Goal: Feedback & Contribution: Submit feedback/report problem

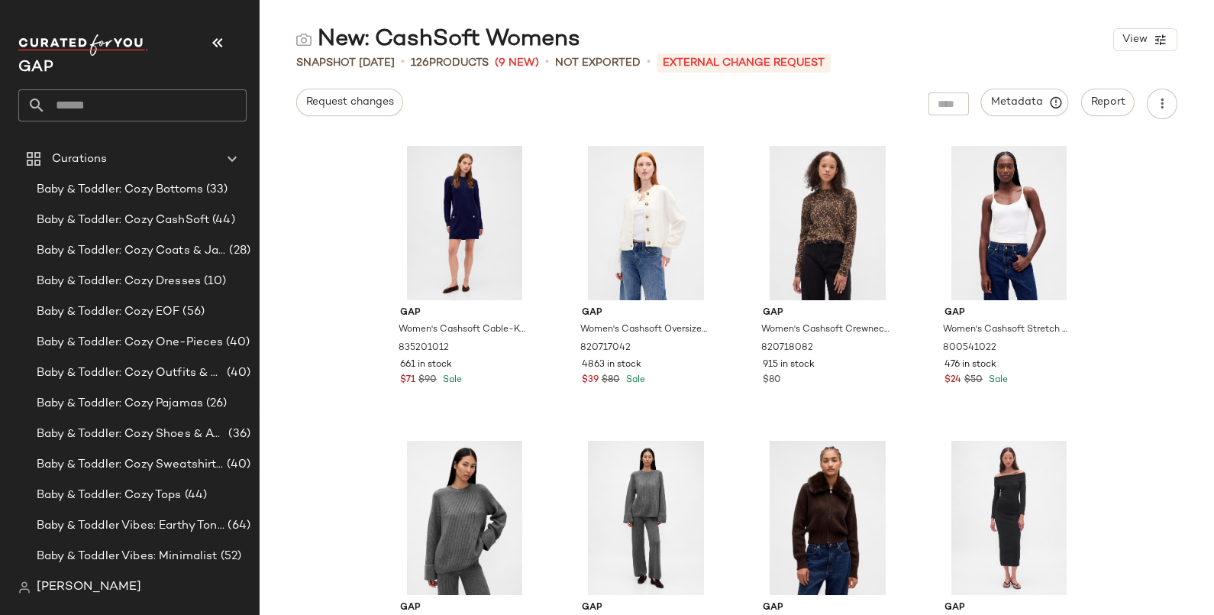
scroll to position [1050, 0]
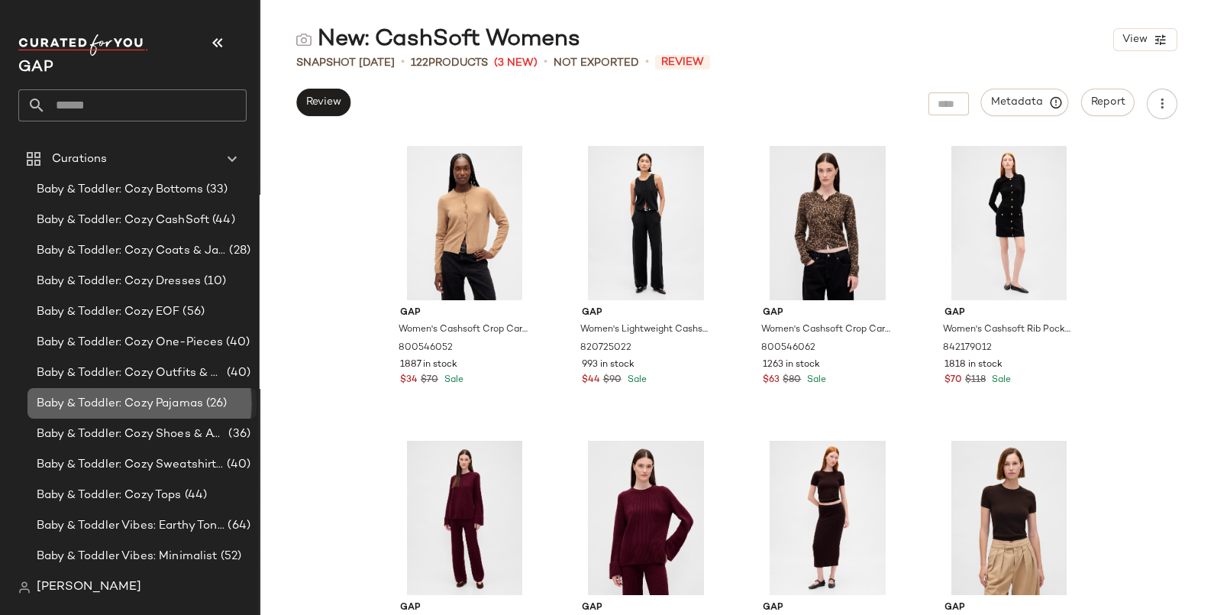
click at [129, 411] on span "Baby & Toddler: Cozy Pajamas" at bounding box center [120, 404] width 166 height 18
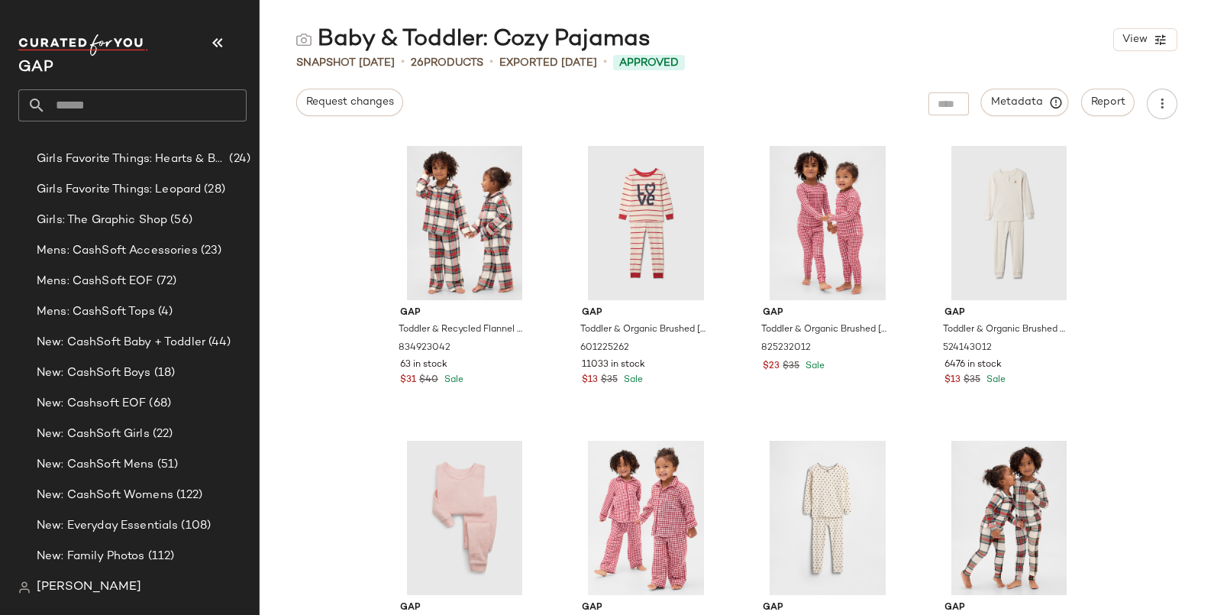
scroll to position [954, 0]
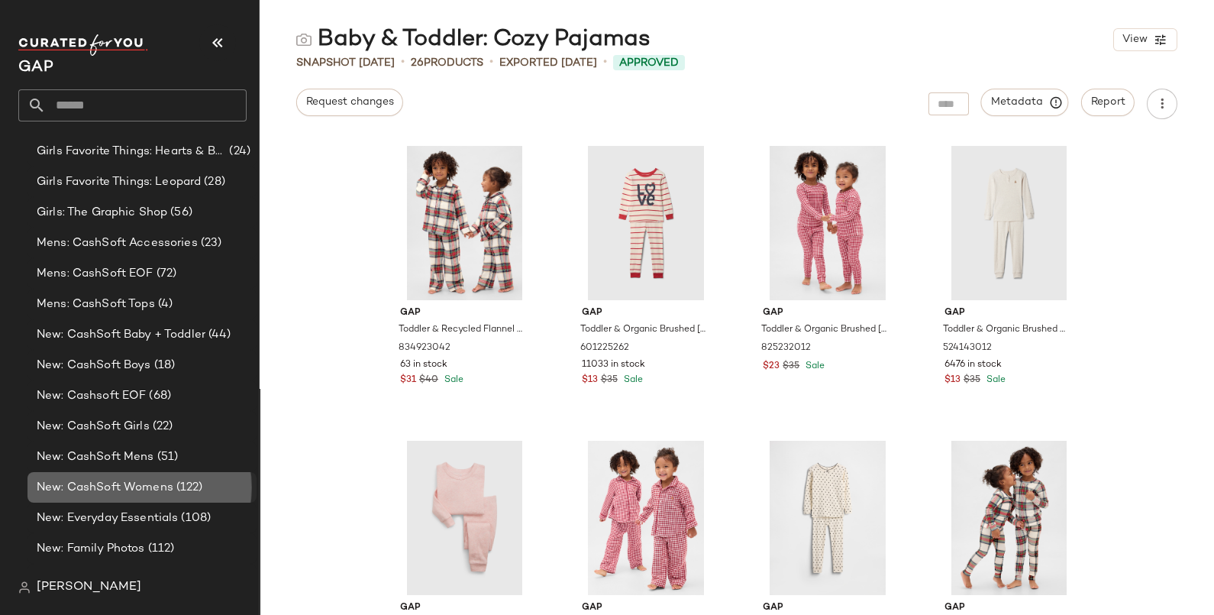
click at [142, 490] on span "New: CashSoft Womens" at bounding box center [105, 488] width 137 height 18
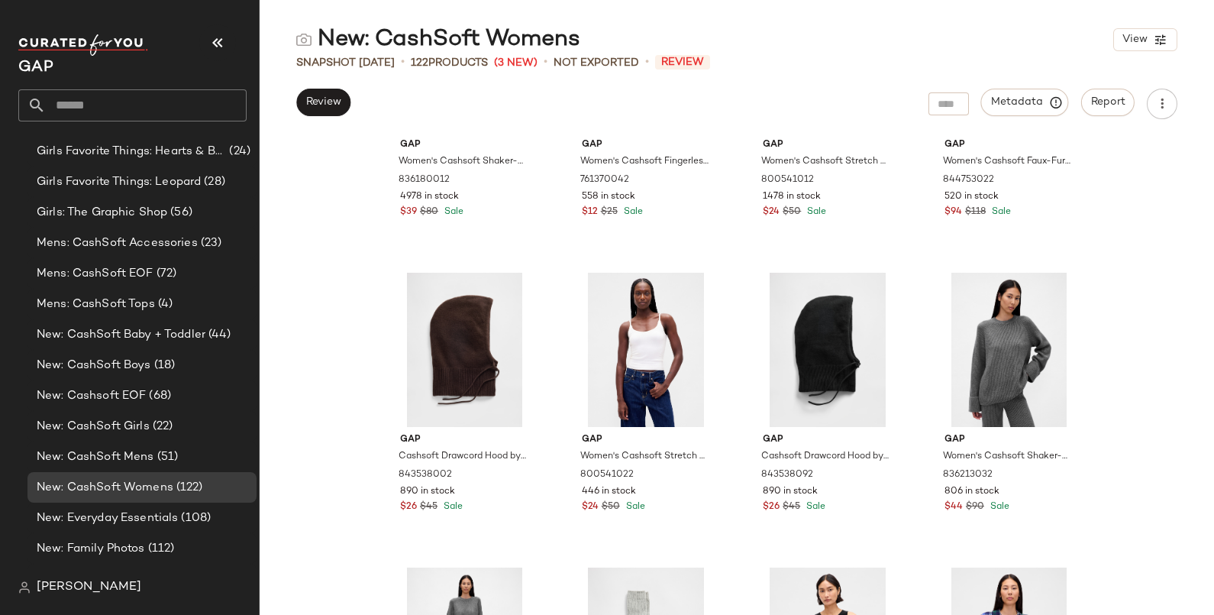
scroll to position [4497, 0]
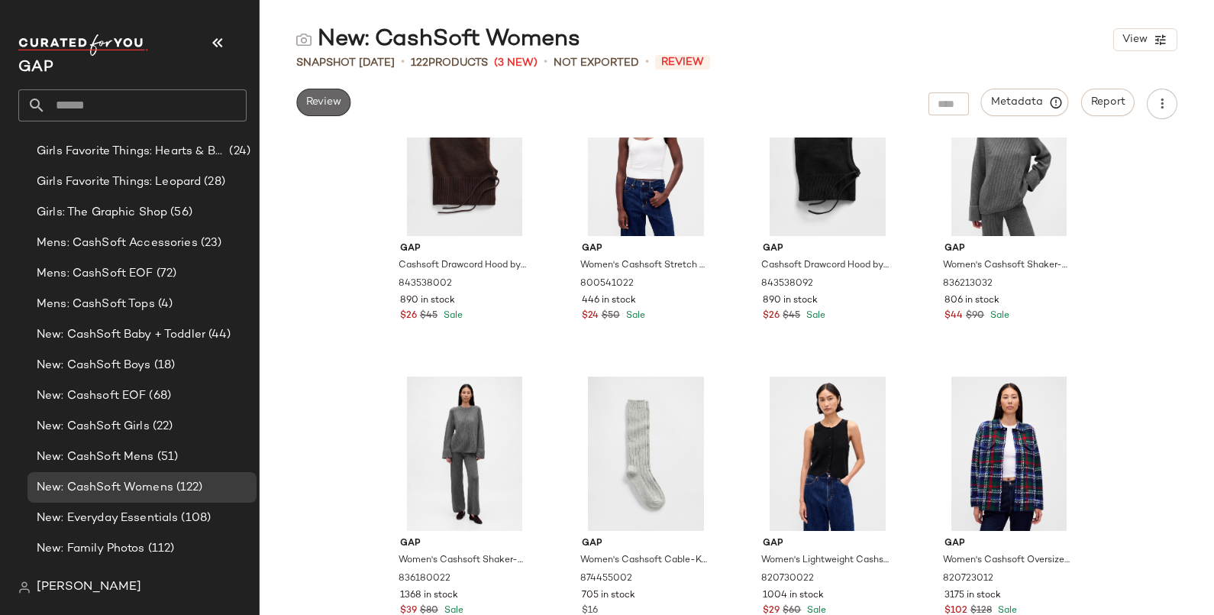
click at [328, 92] on button "Review" at bounding box center [323, 102] width 54 height 27
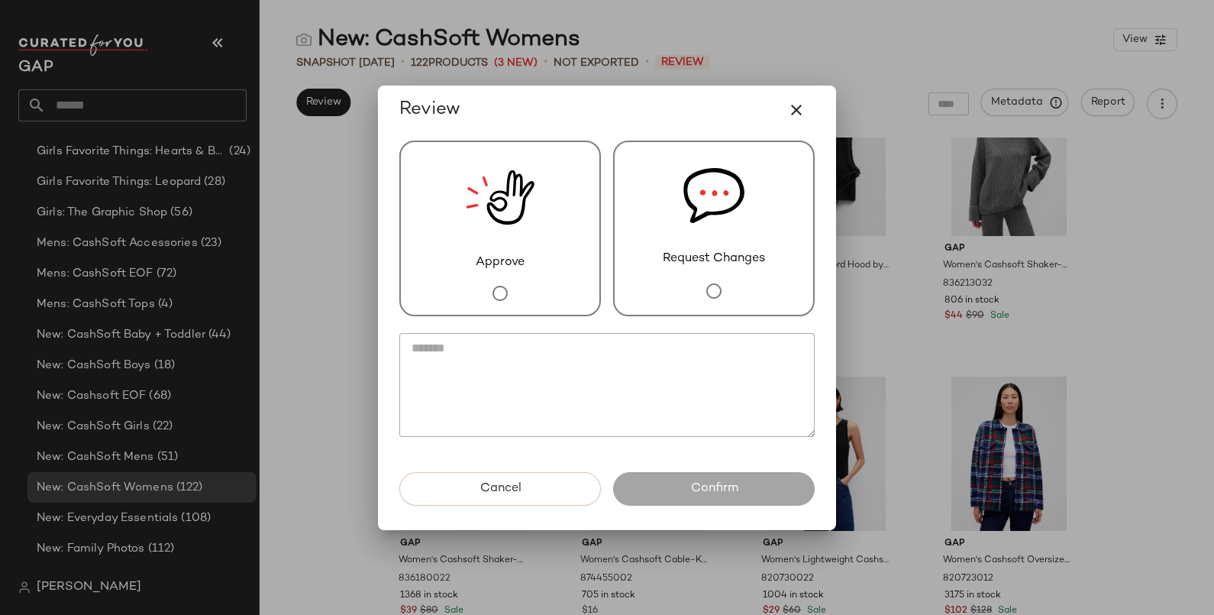
click at [760, 196] on div "Request Changes" at bounding box center [714, 228] width 202 height 176
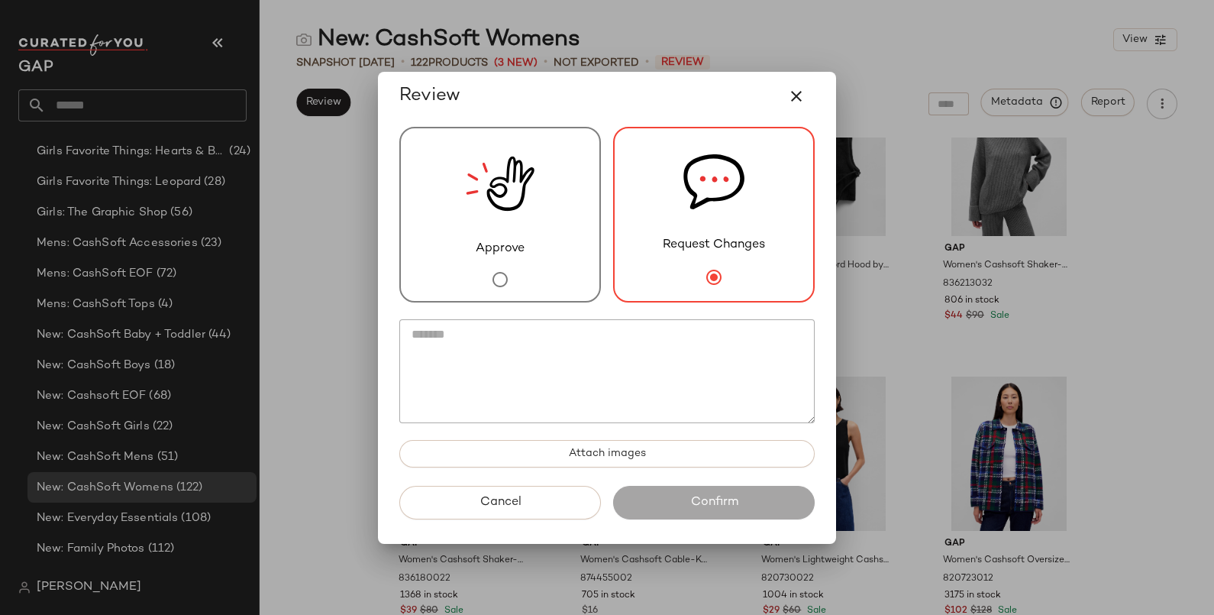
click at [683, 350] on textarea at bounding box center [606, 371] width 415 height 104
click at [799, 102] on icon "button" at bounding box center [796, 96] width 18 height 18
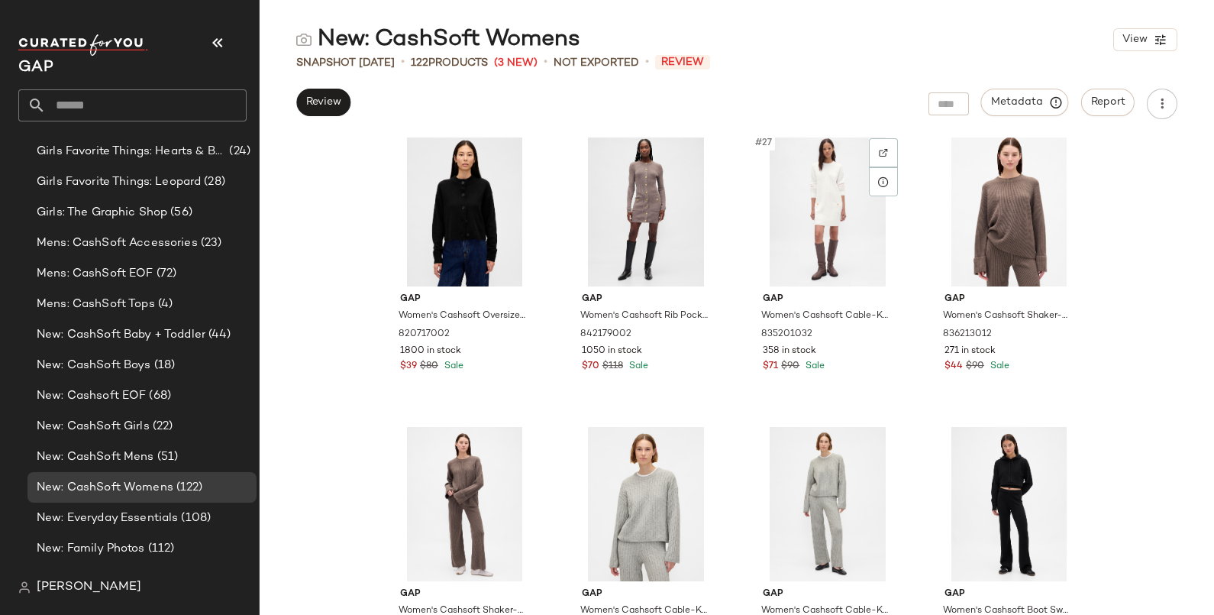
scroll to position [1920, 0]
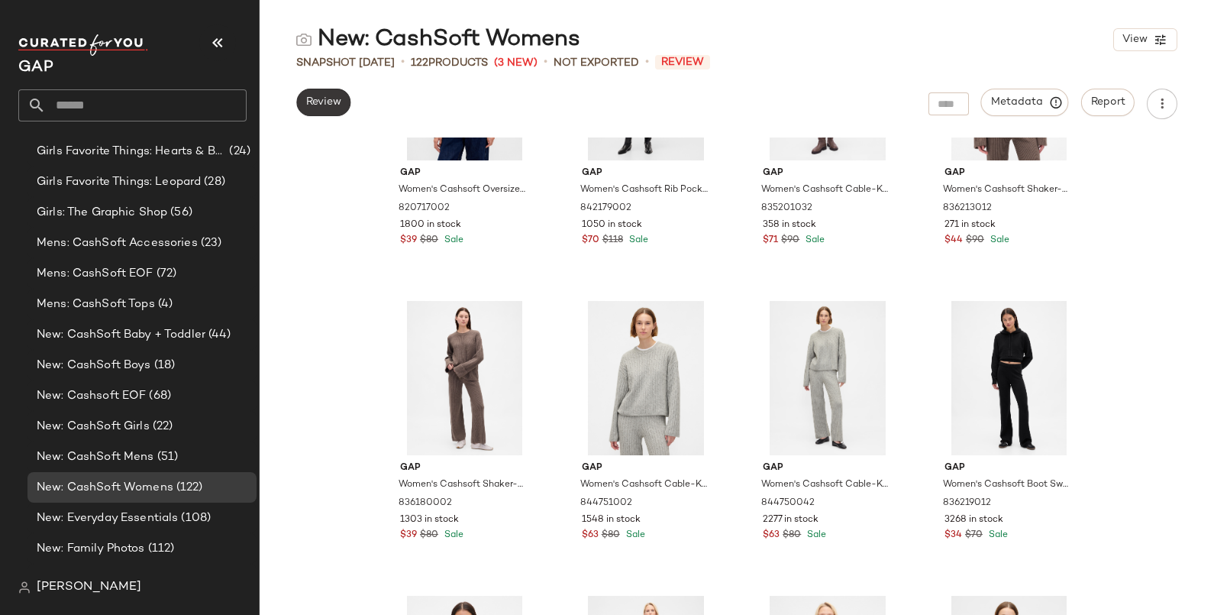
click at [324, 92] on button "Review" at bounding box center [323, 102] width 54 height 27
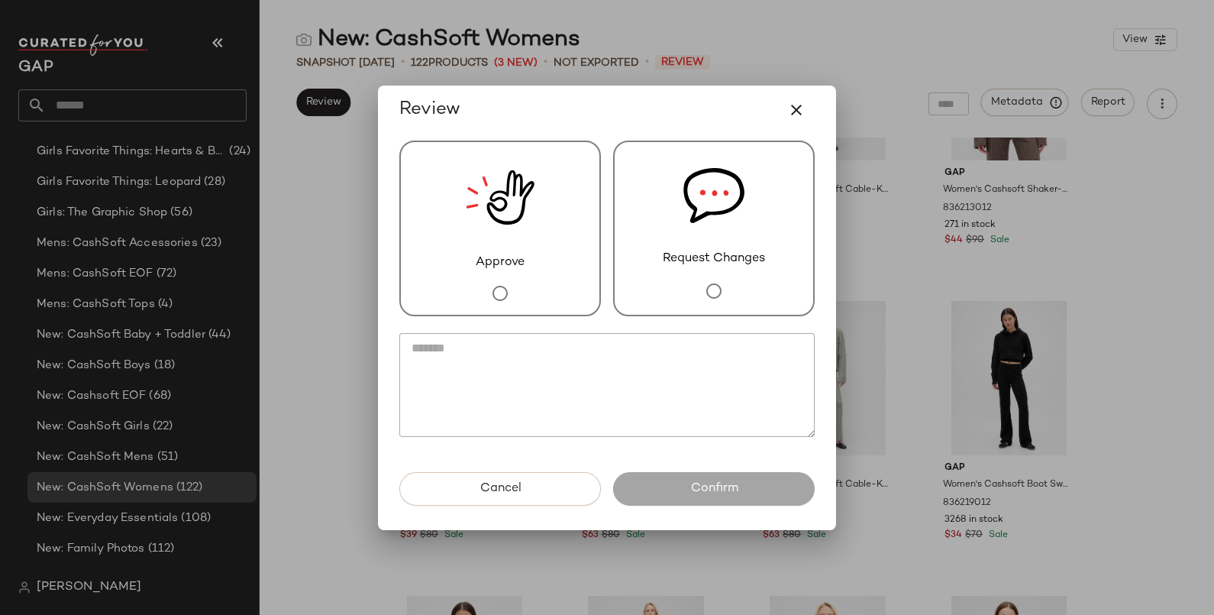
click at [637, 208] on div "Request Changes" at bounding box center [714, 228] width 202 height 176
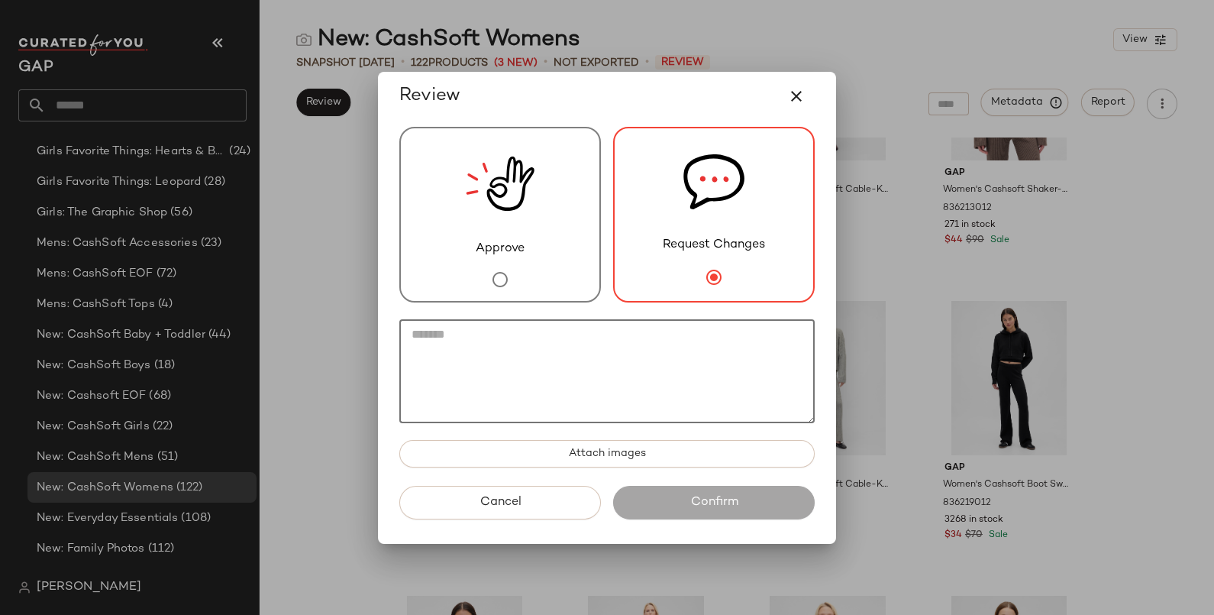
click at [609, 339] on textarea at bounding box center [606, 371] width 415 height 104
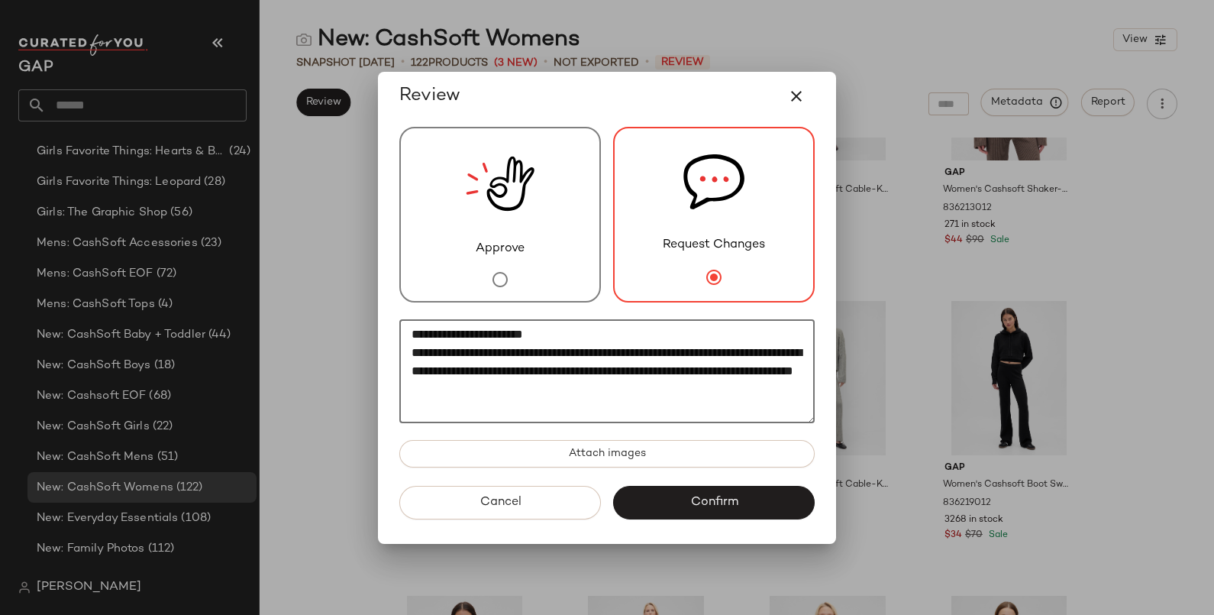
click at [731, 521] on div "Cancel Confirm" at bounding box center [607, 515] width 440 height 58
click at [675, 395] on textarea "**********" at bounding box center [606, 371] width 415 height 104
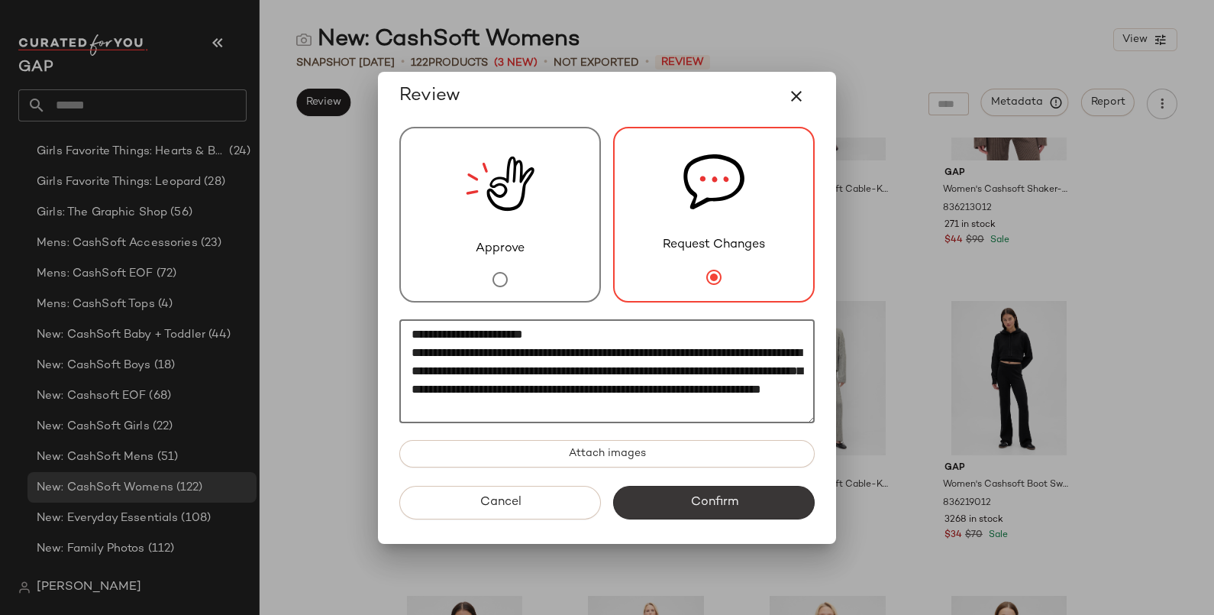
type textarea "**********"
click at [726, 497] on span "Confirm" at bounding box center [713, 502] width 48 height 15
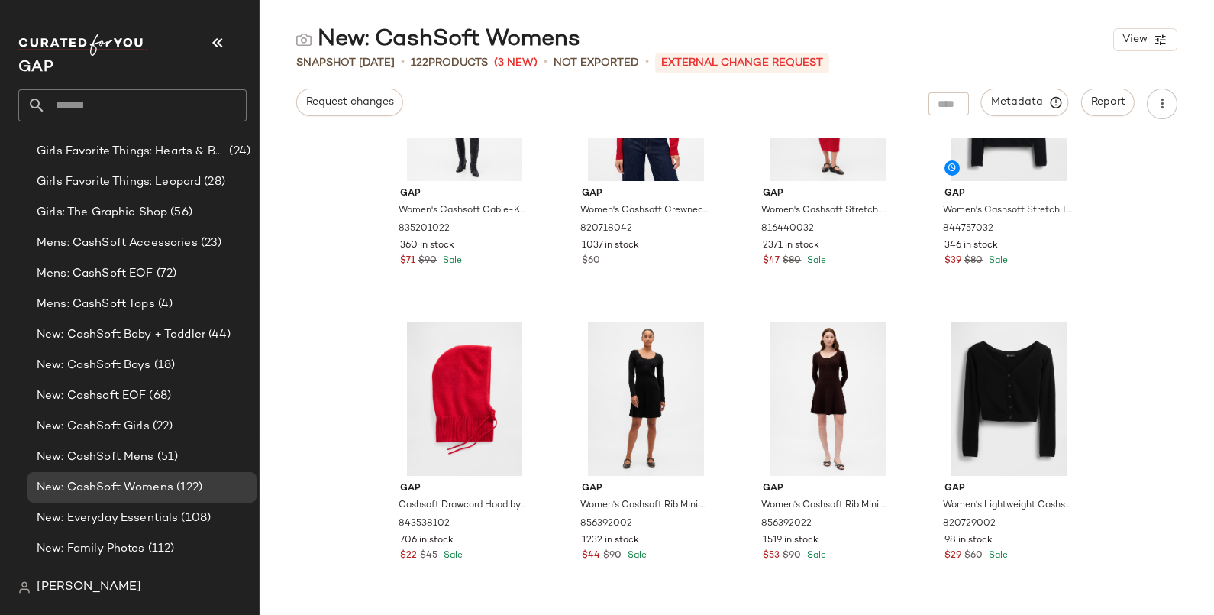
scroll to position [6023, 0]
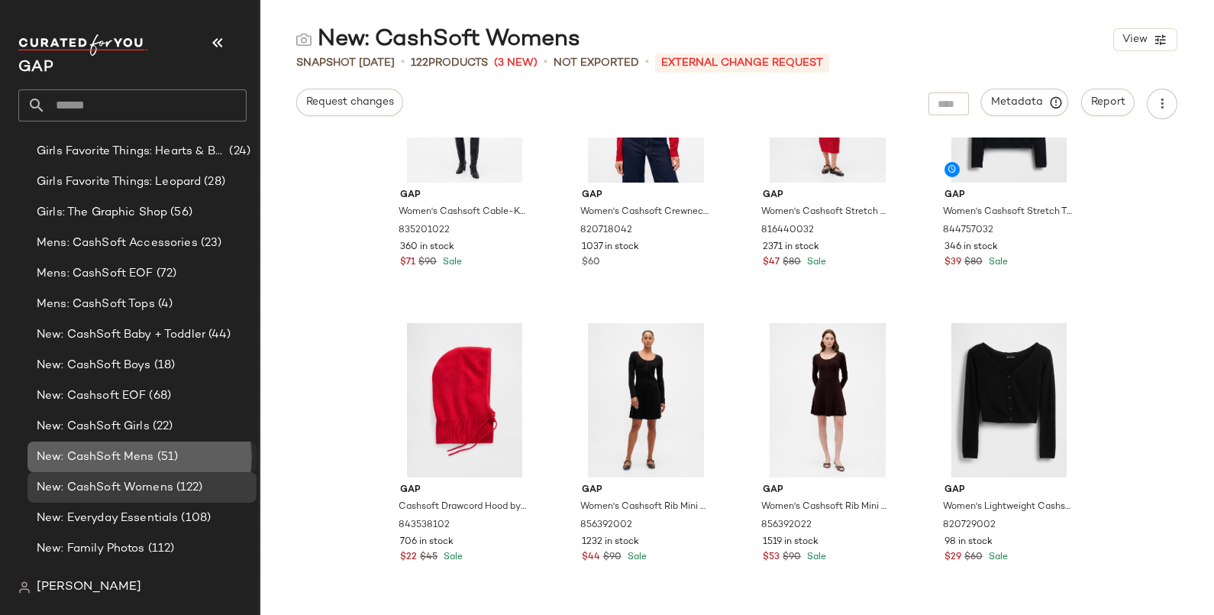
click at [101, 457] on span "New: CashSoft Mens" at bounding box center [96, 457] width 118 height 18
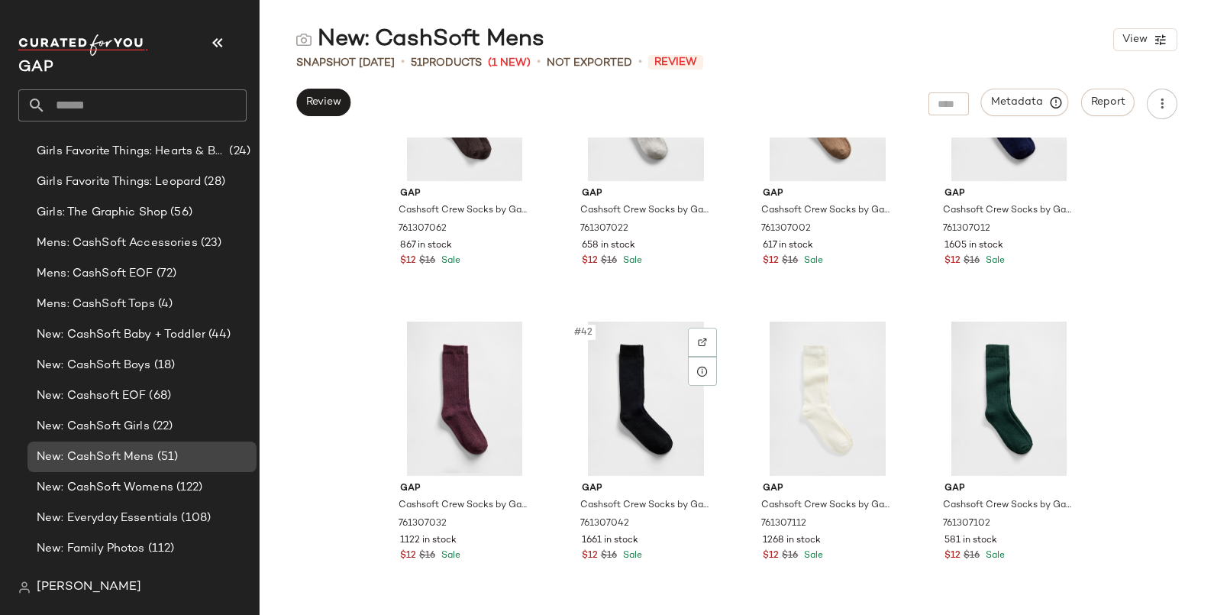
scroll to position [2306, 0]
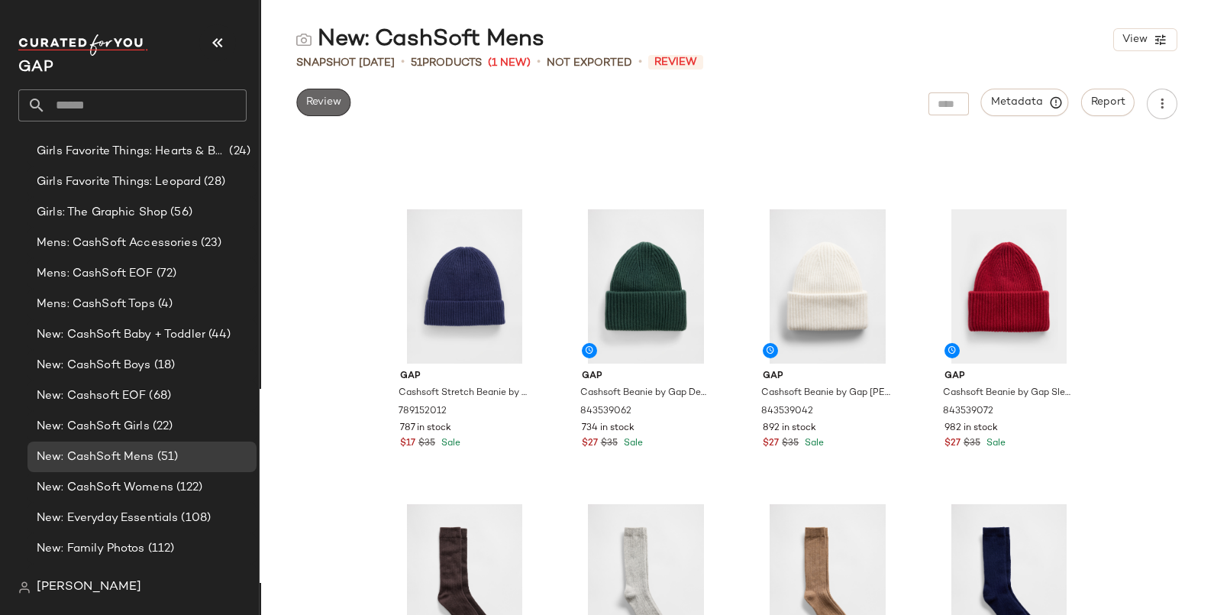
click at [337, 108] on span "Review" at bounding box center [323, 102] width 36 height 12
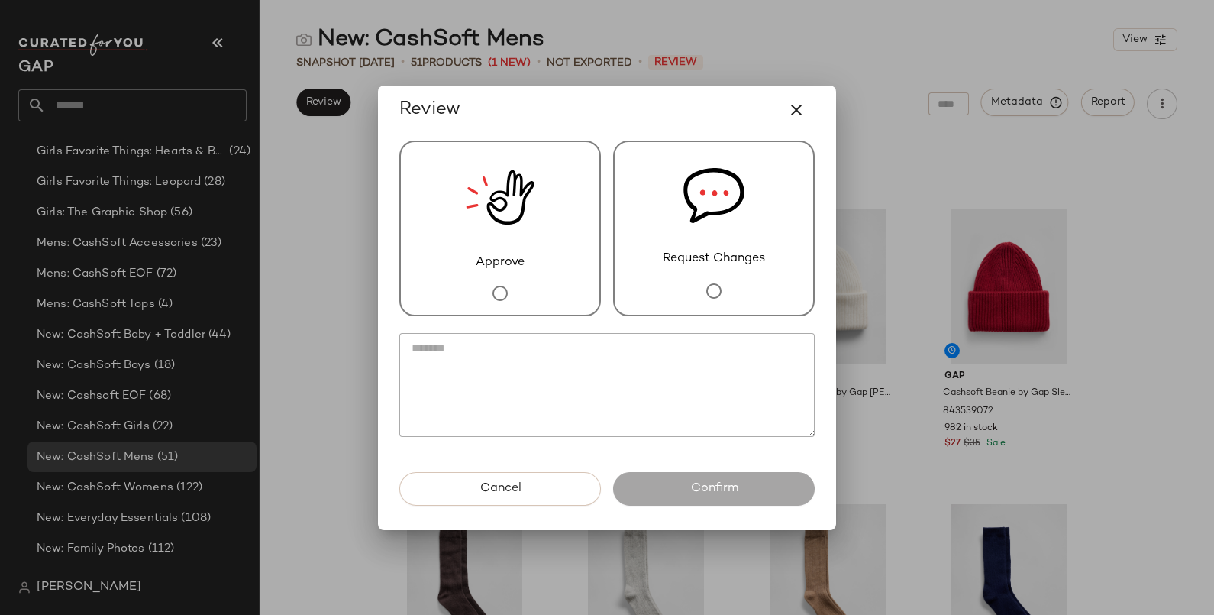
click at [748, 215] on div "Request Changes" at bounding box center [714, 228] width 202 height 176
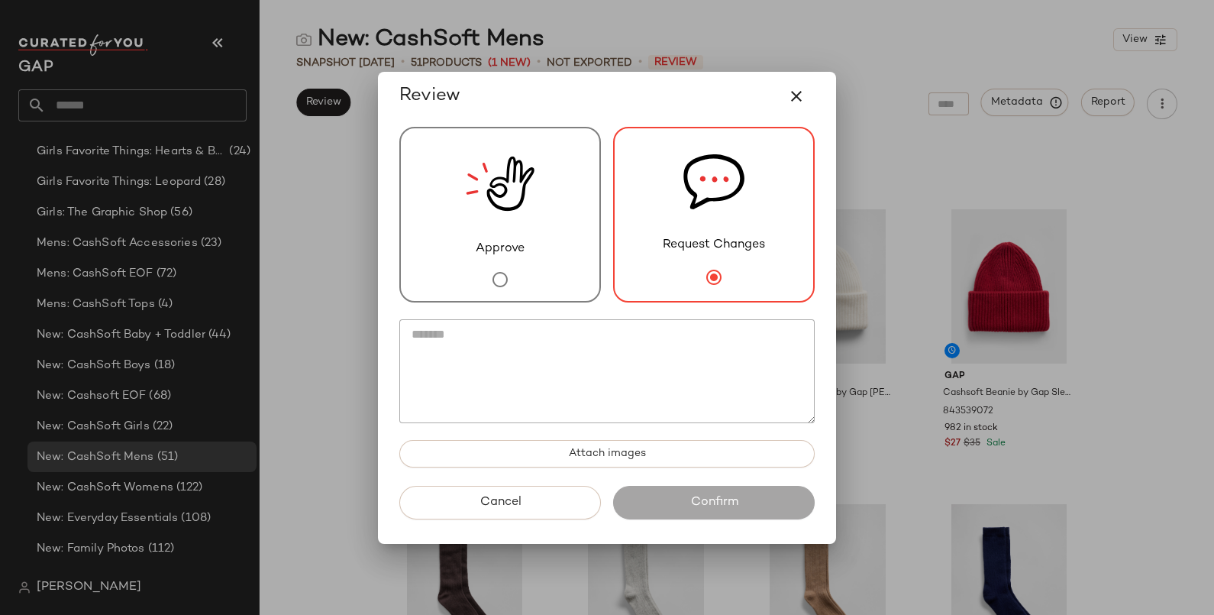
click at [687, 366] on textarea at bounding box center [606, 371] width 415 height 104
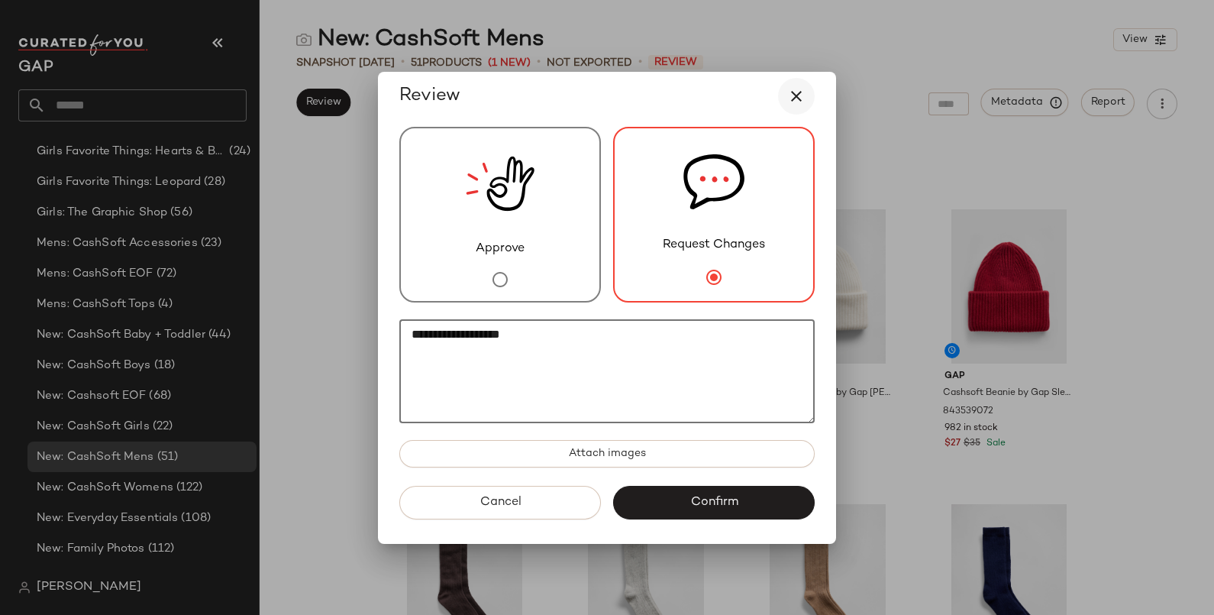
type textarea "**********"
click at [799, 92] on icon "button" at bounding box center [796, 96] width 18 height 18
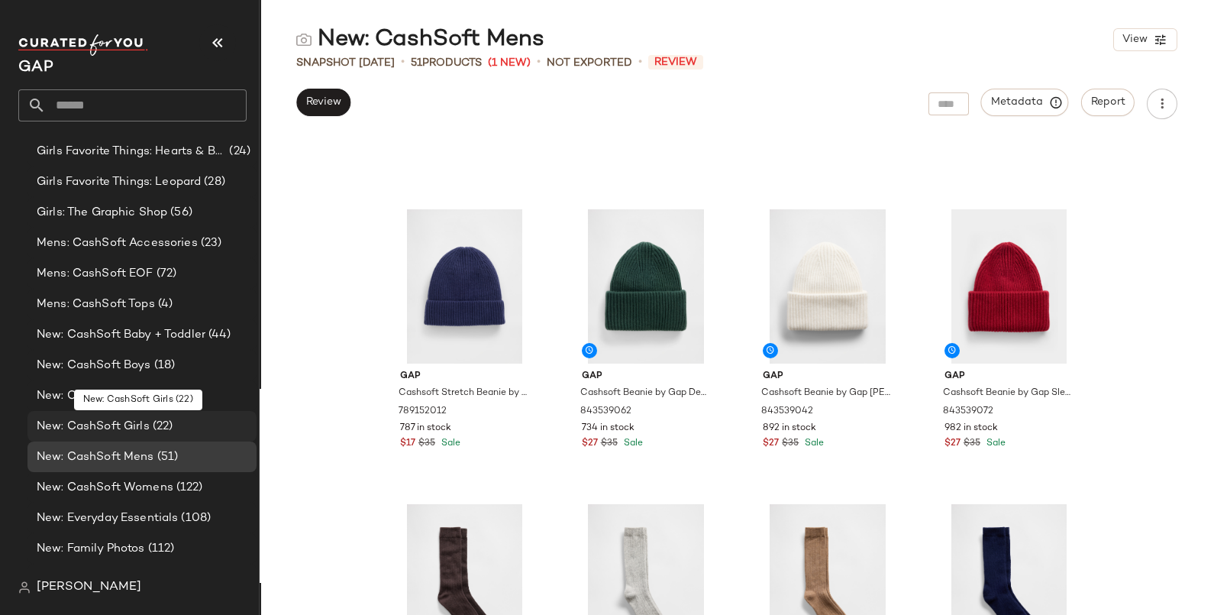
click at [179, 427] on div "New: CashSoft Girls (22)" at bounding box center [141, 427] width 218 height 18
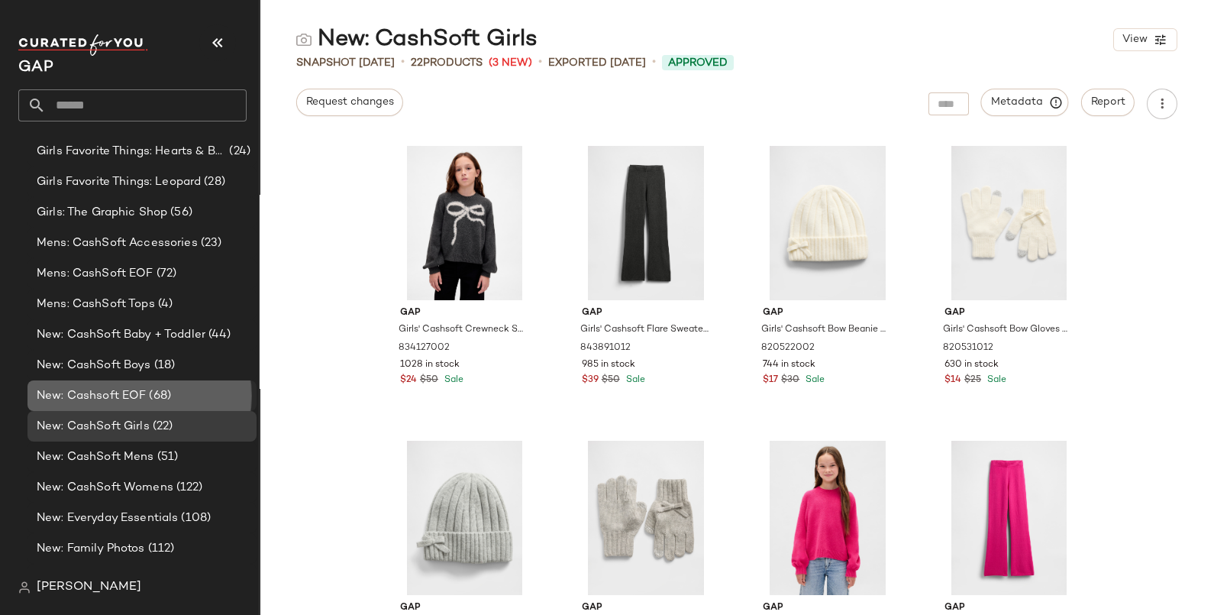
click at [156, 389] on span "(68)" at bounding box center [158, 396] width 25 height 18
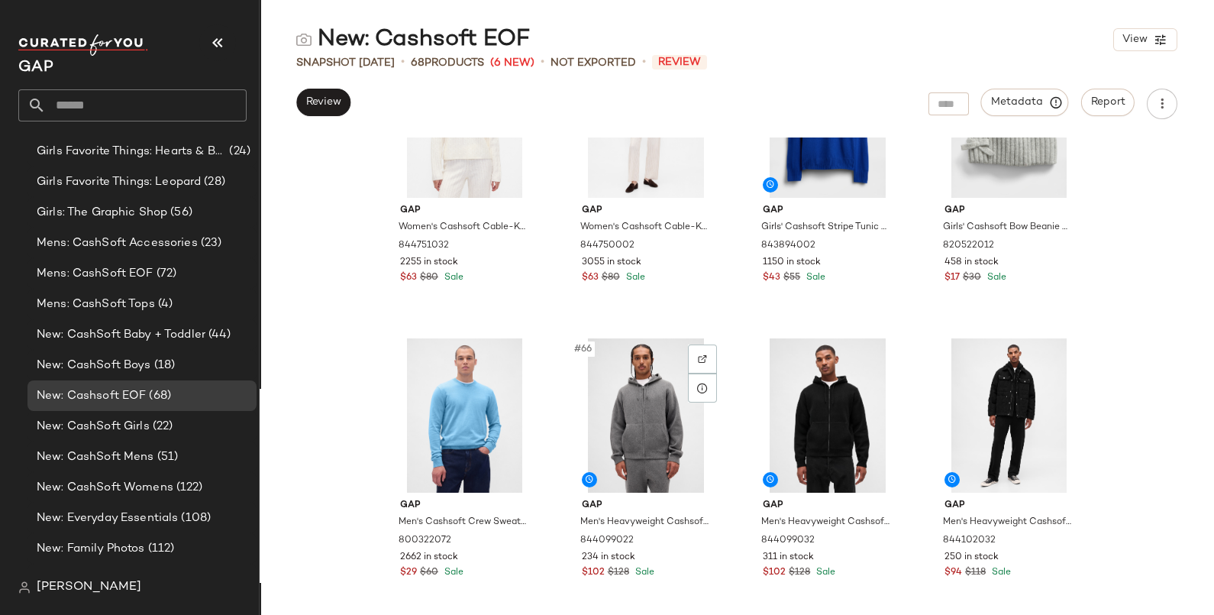
scroll to position [4535, 0]
click at [323, 102] on span "Review" at bounding box center [323, 102] width 36 height 12
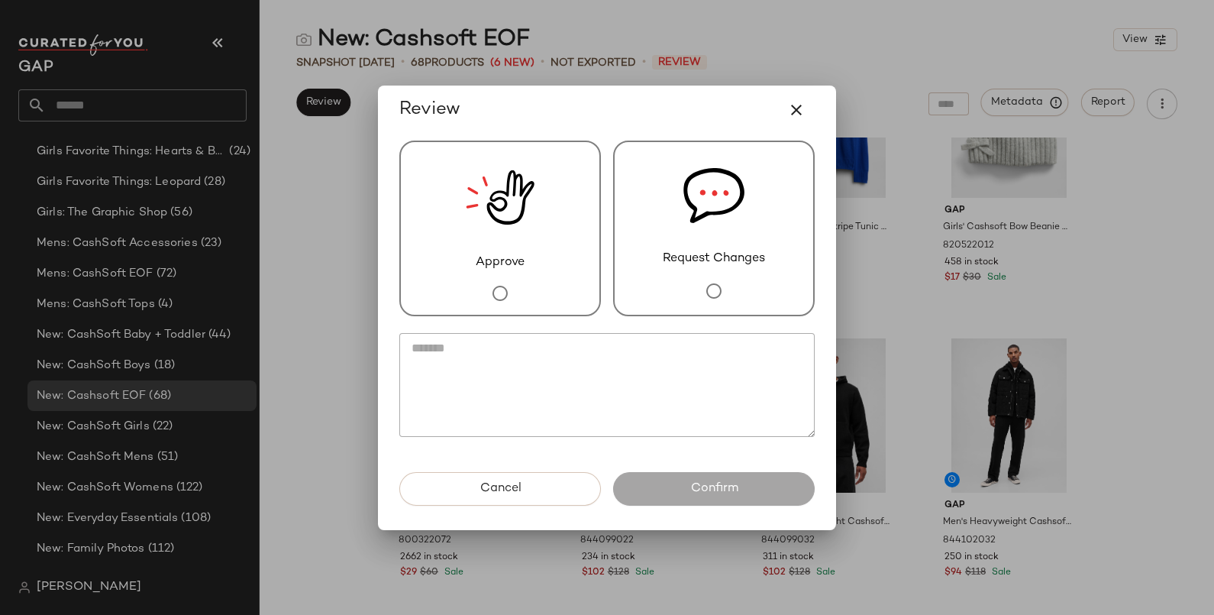
click at [481, 221] on img at bounding box center [500, 197] width 69 height 111
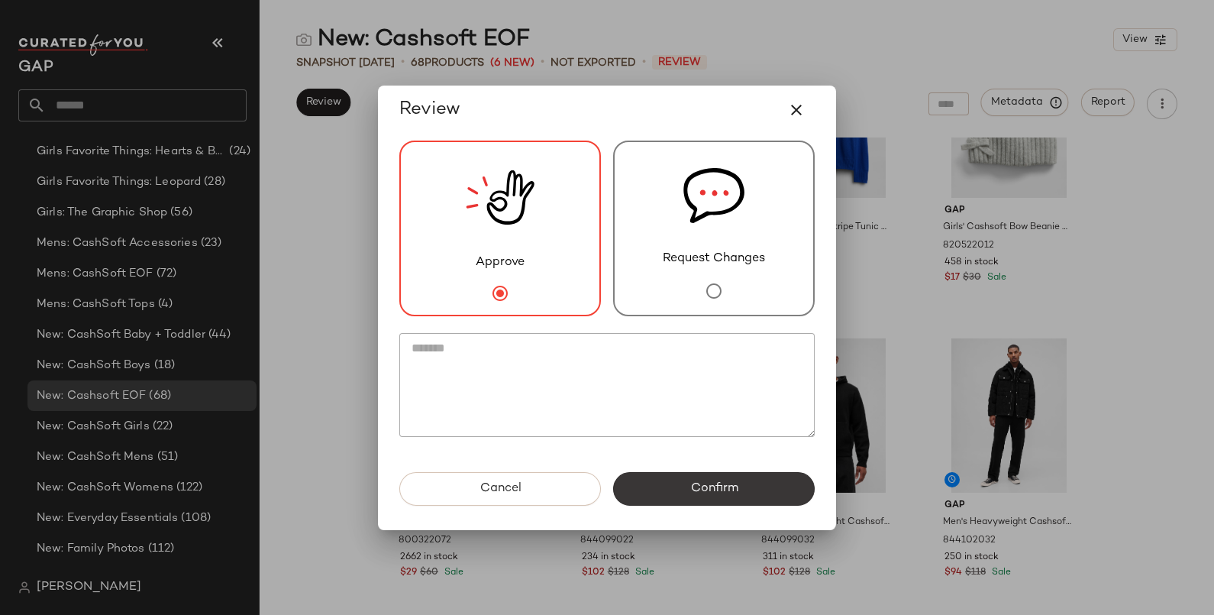
click at [742, 482] on button "Confirm" at bounding box center [714, 489] width 202 height 34
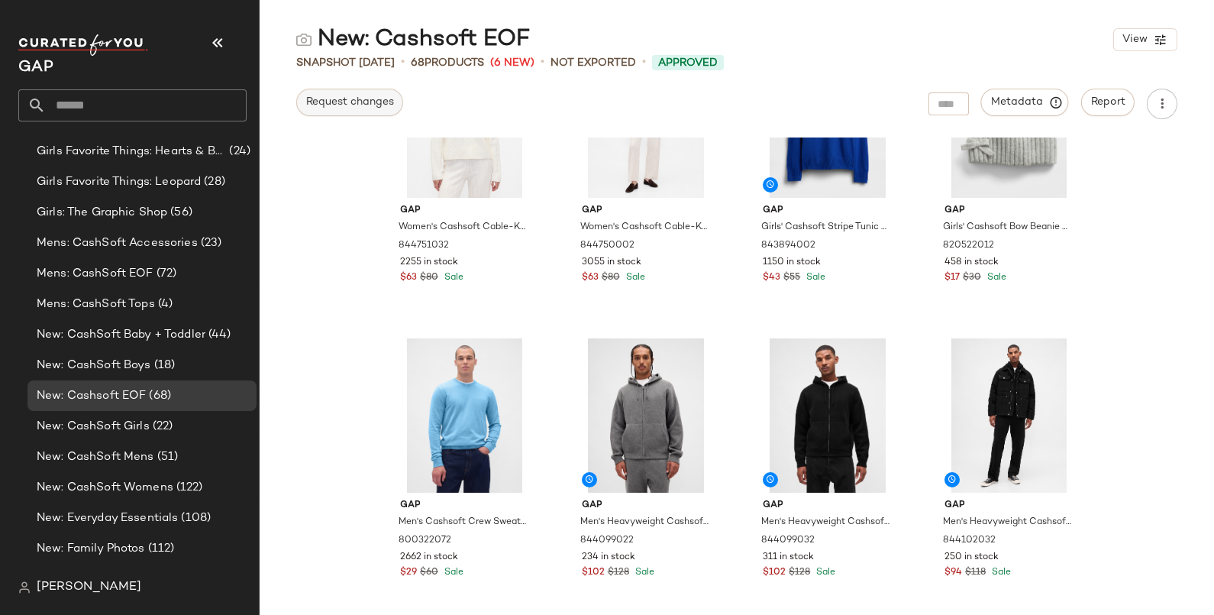
click at [359, 101] on span "Request changes" at bounding box center [349, 102] width 89 height 12
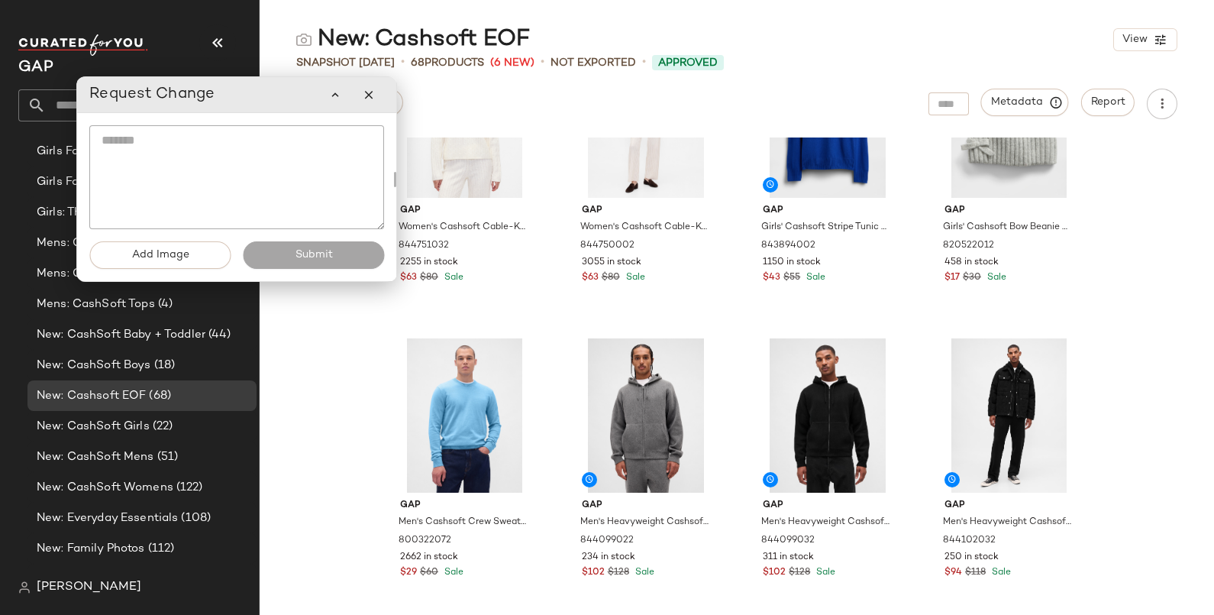
click at [254, 168] on textarea at bounding box center [236, 177] width 295 height 104
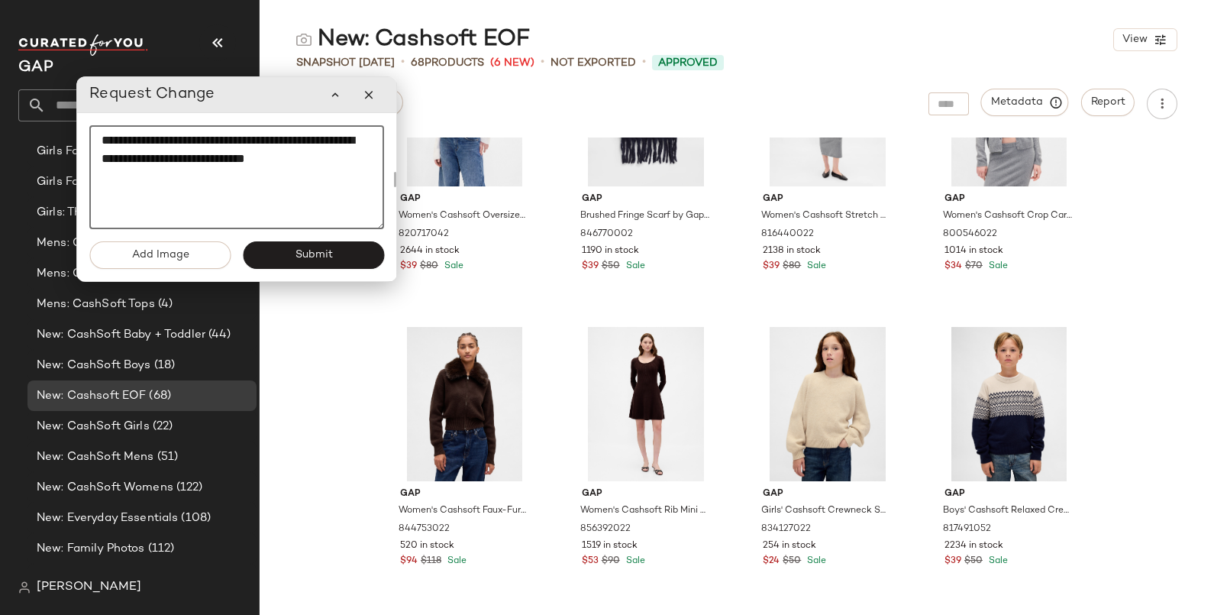
scroll to position [622, 0]
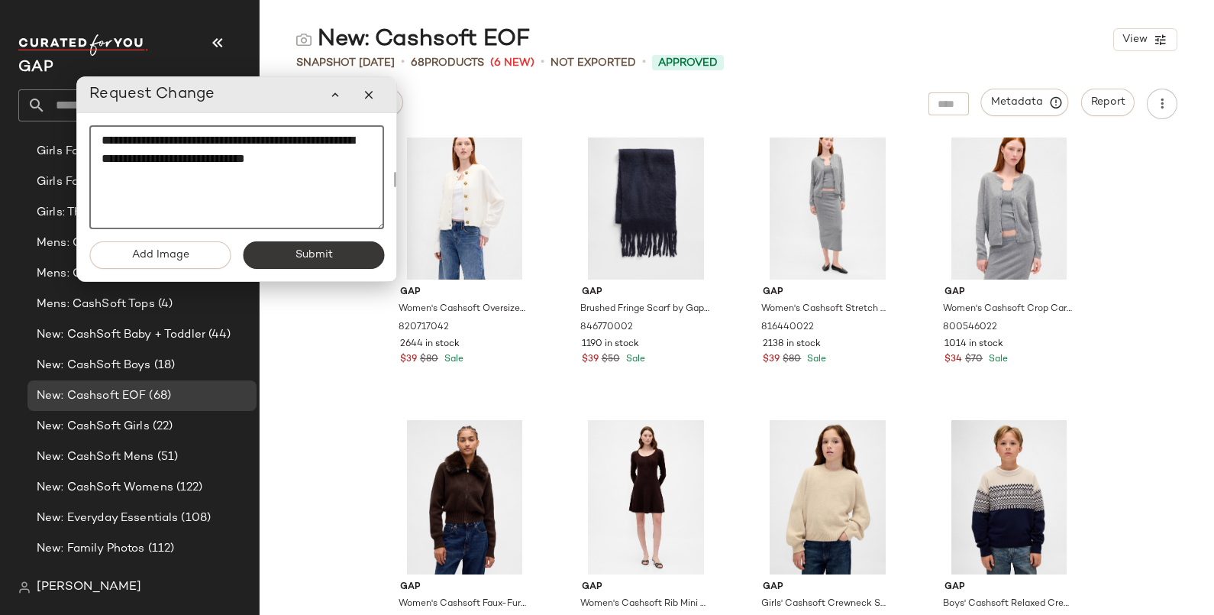
type textarea "**********"
click at [308, 249] on span "Submit" at bounding box center [313, 255] width 38 height 12
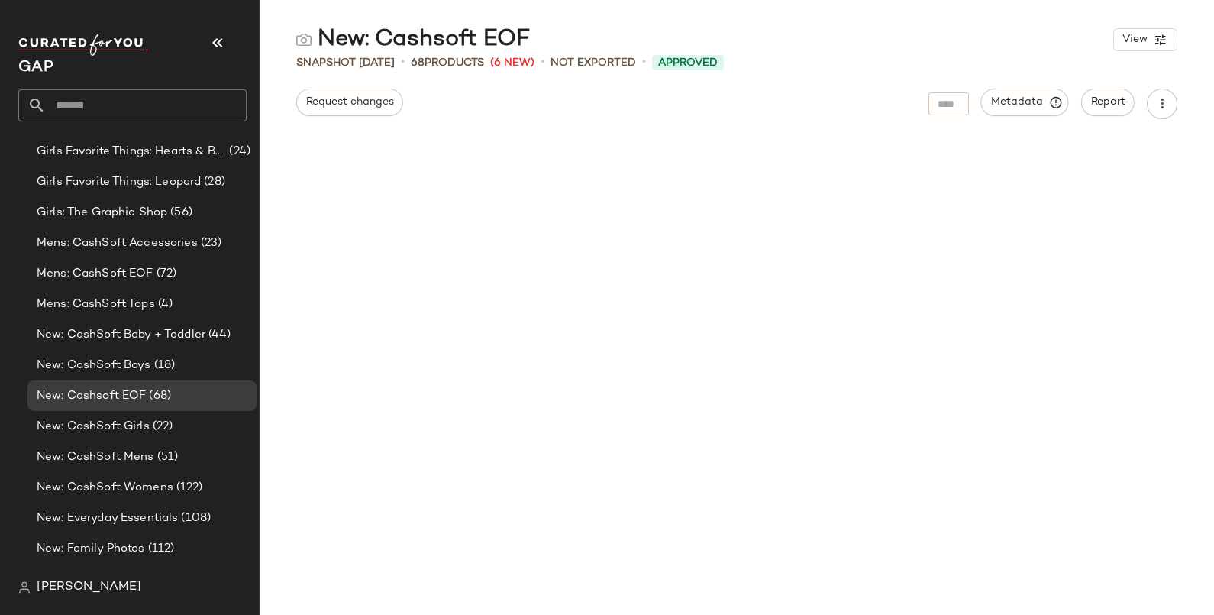
scroll to position [0, 0]
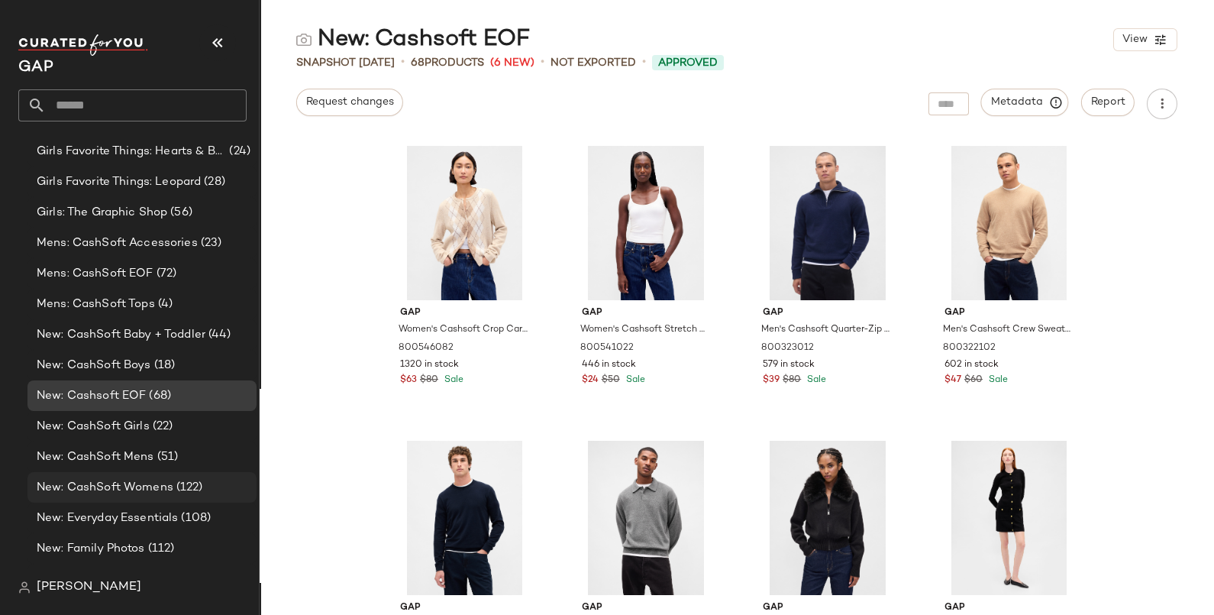
click at [148, 485] on span "New: CashSoft Womens" at bounding box center [105, 488] width 137 height 18
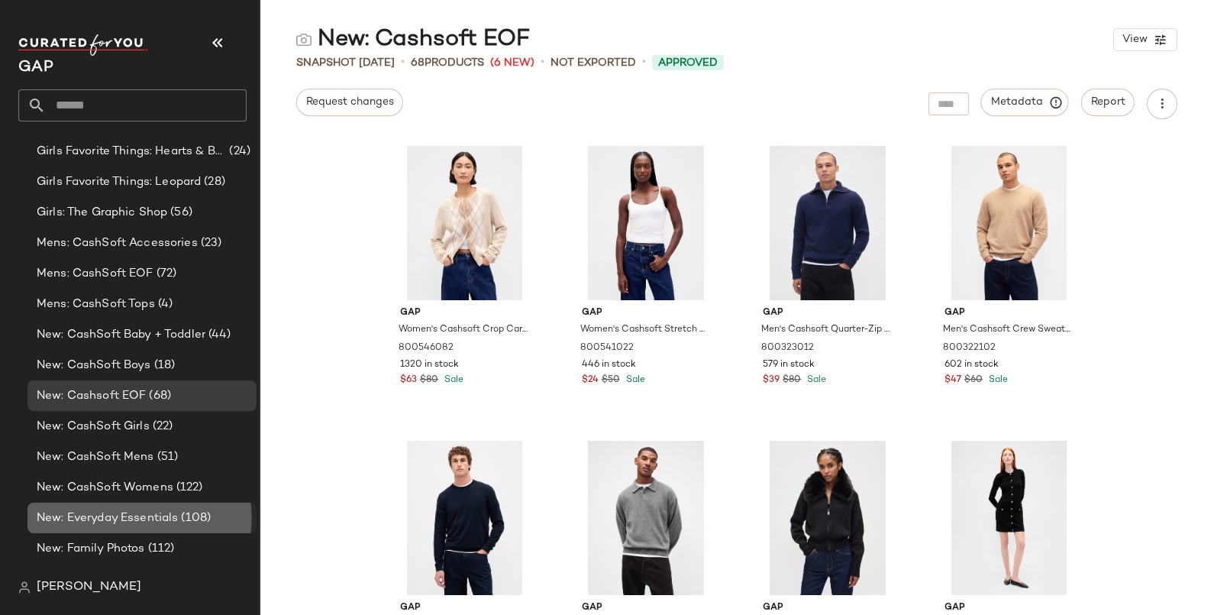
click at [148, 511] on span "New: Everyday Essentials" at bounding box center [107, 518] width 141 height 18
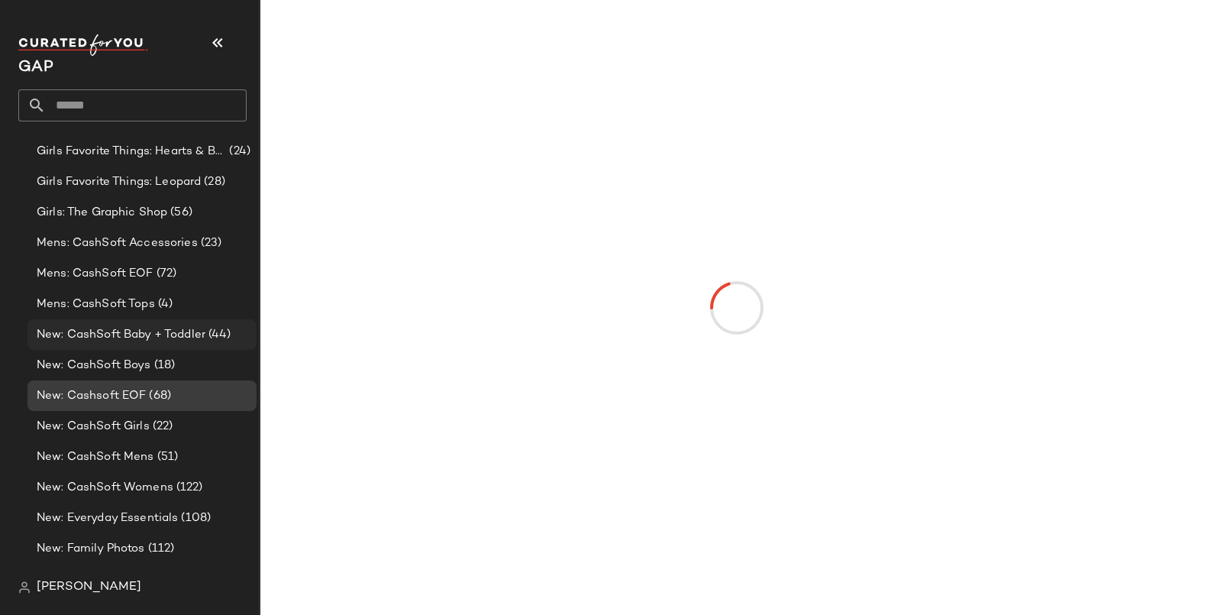
click at [143, 335] on span "New: CashSoft Baby + Toddler" at bounding box center [121, 335] width 169 height 18
